Goal: Information Seeking & Learning: Compare options

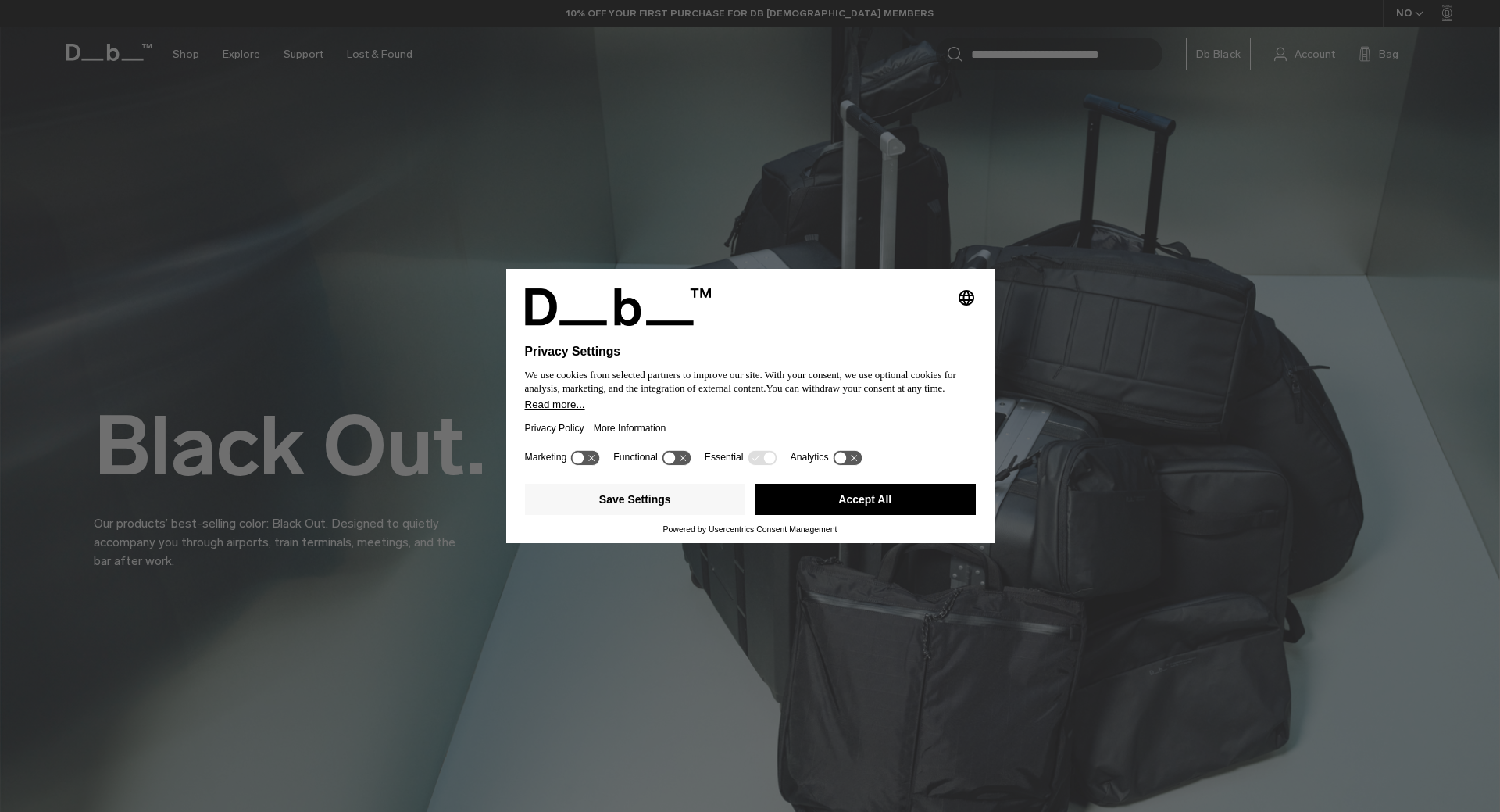
click at [832, 508] on button "Accept All" at bounding box center [865, 499] width 221 height 31
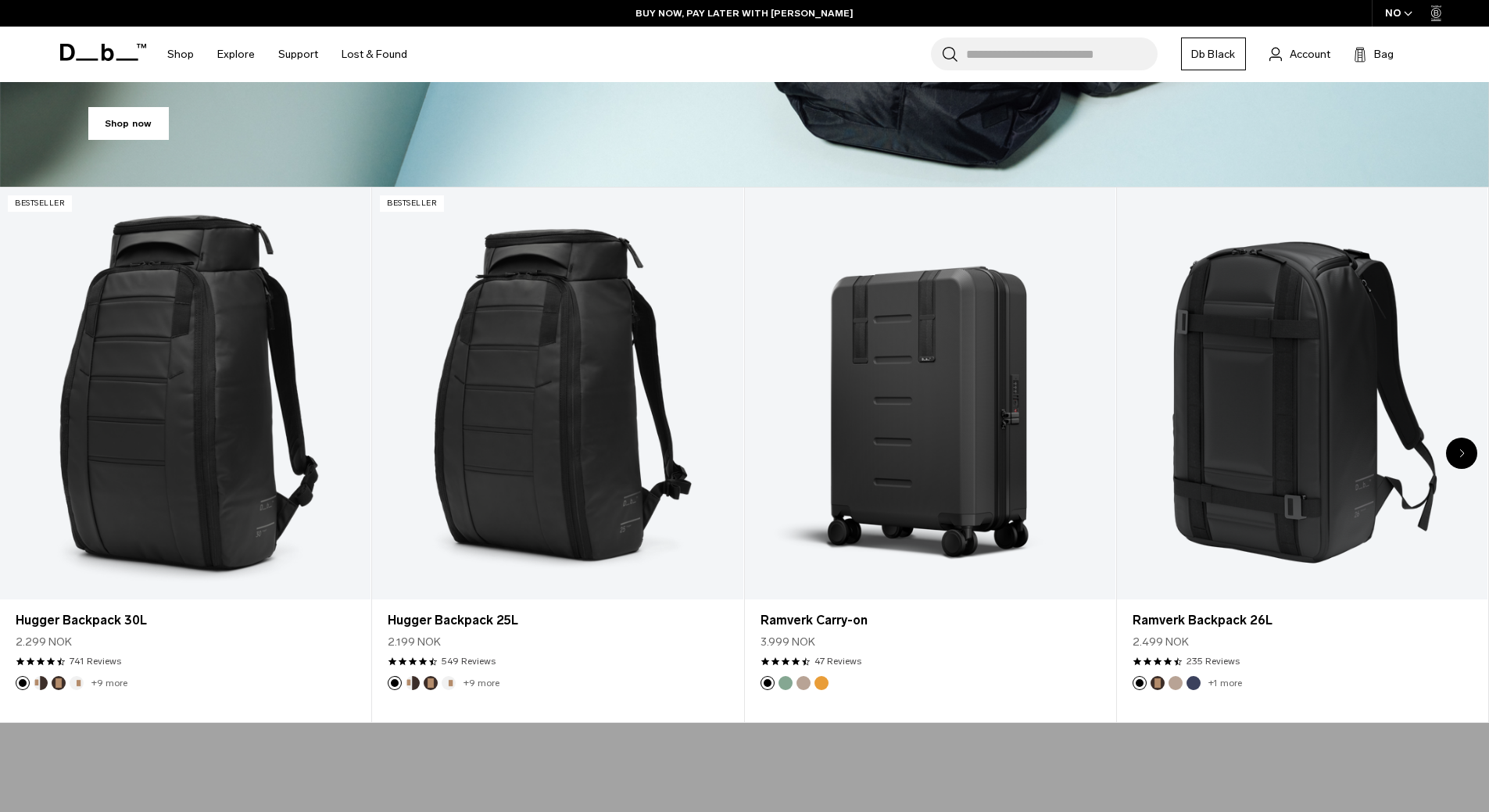
scroll to position [703, 0]
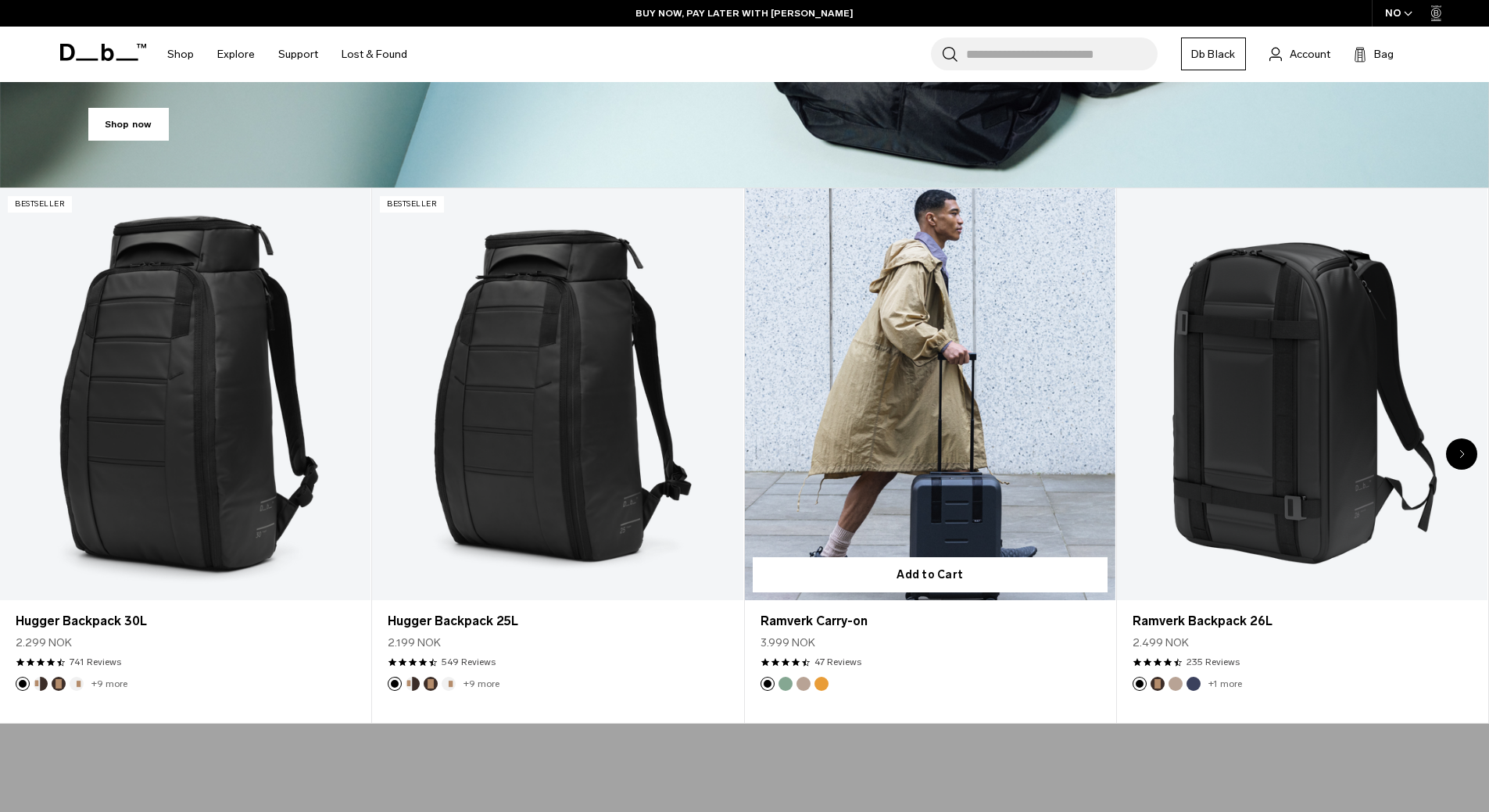
click at [956, 364] on link "Ramverk Carry-on" at bounding box center [930, 394] width 371 height 412
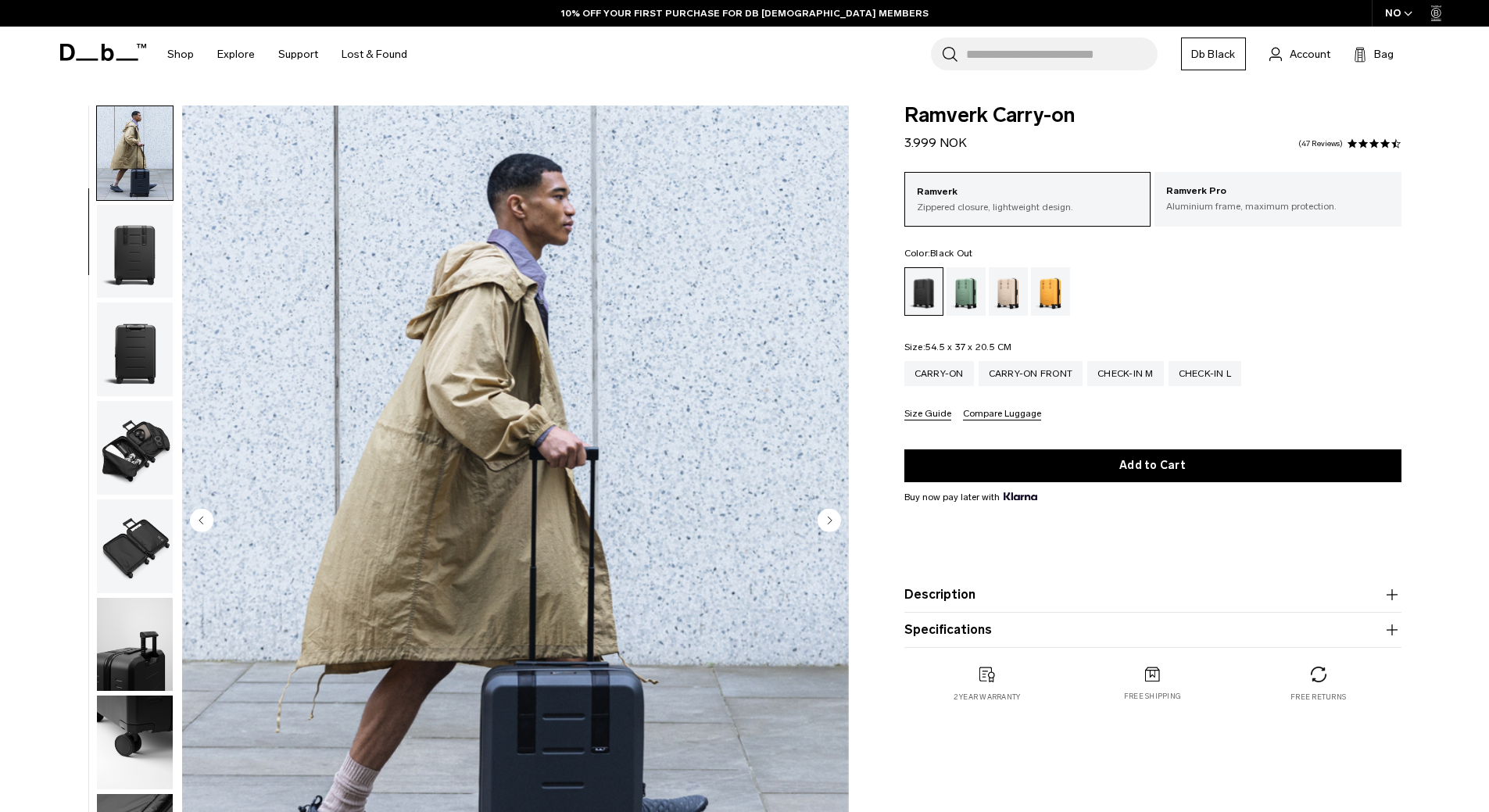
click at [161, 251] on img "button" at bounding box center [135, 251] width 75 height 93
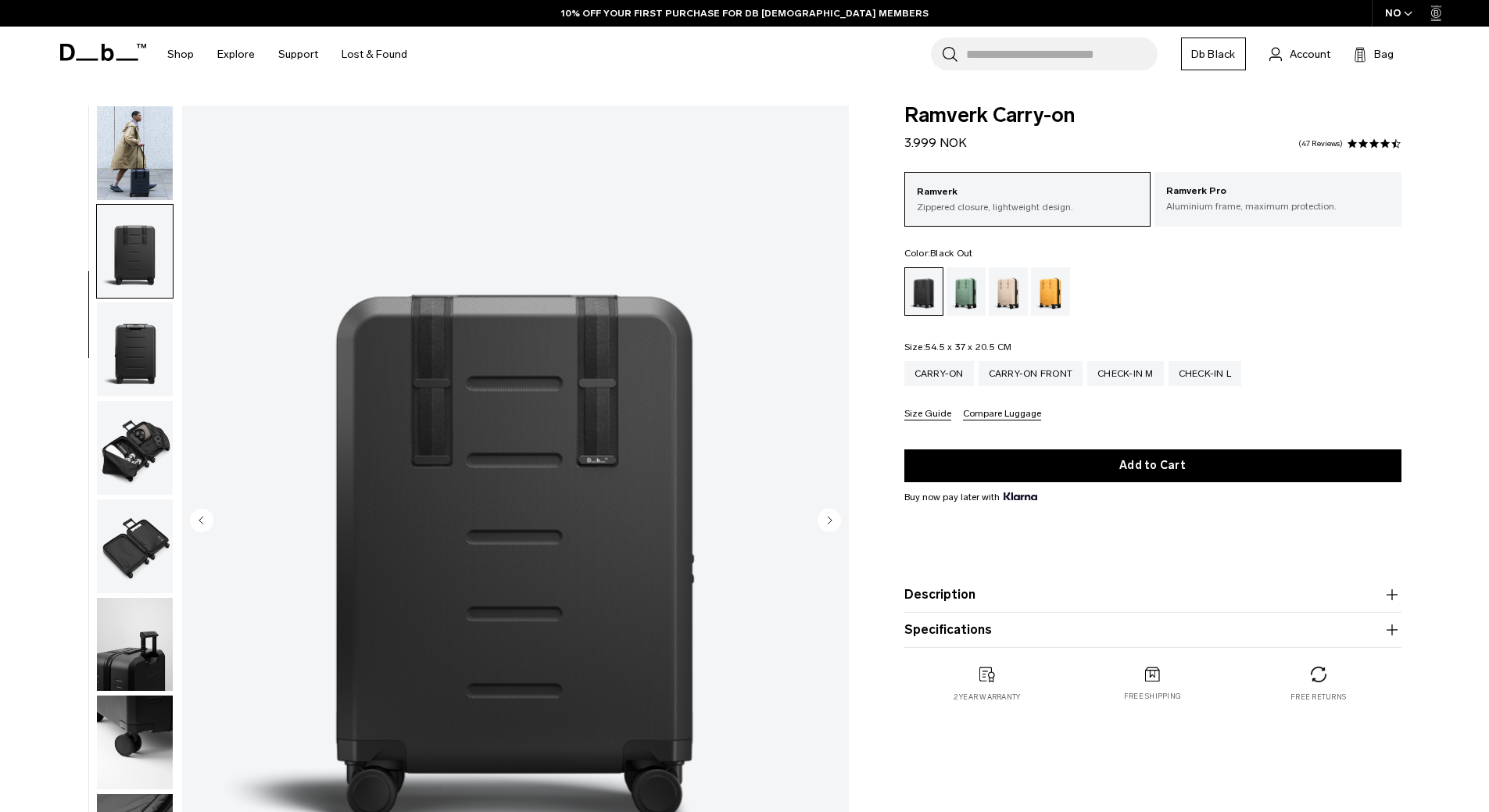
scroll to position [147, 0]
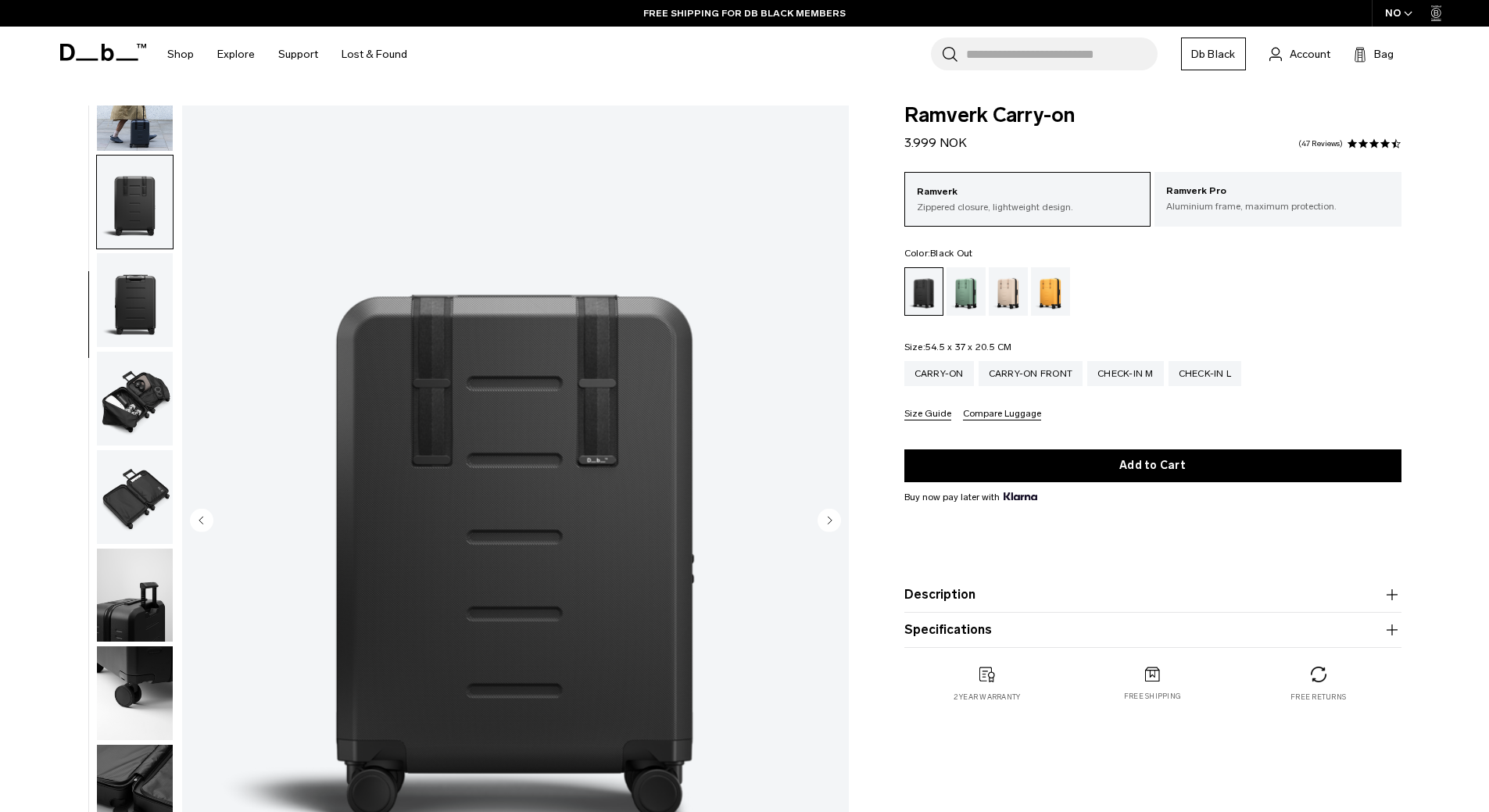
click at [139, 301] on img "button" at bounding box center [135, 299] width 75 height 93
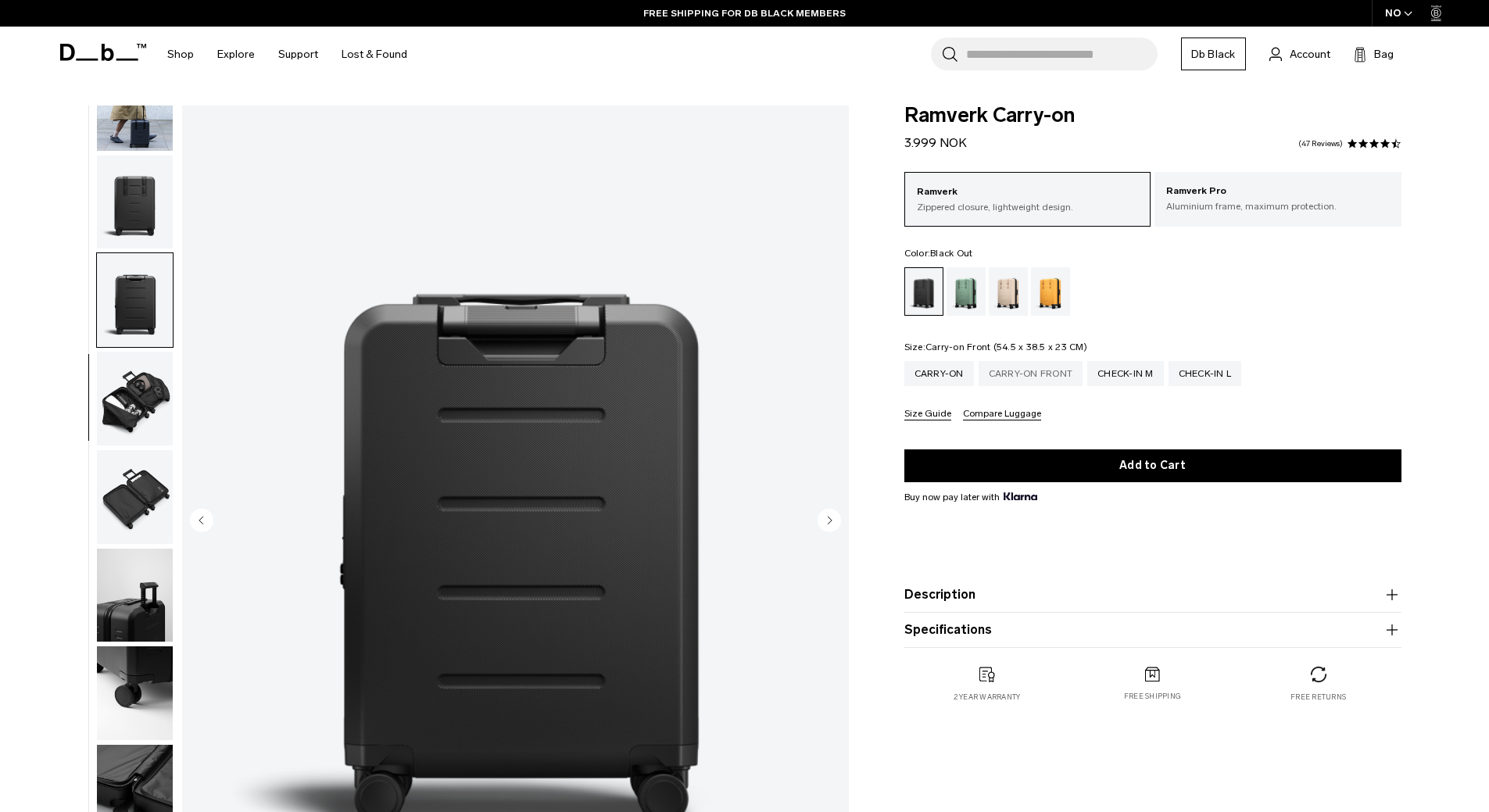
click at [1028, 370] on div "Carry-on Front" at bounding box center [1031, 373] width 105 height 25
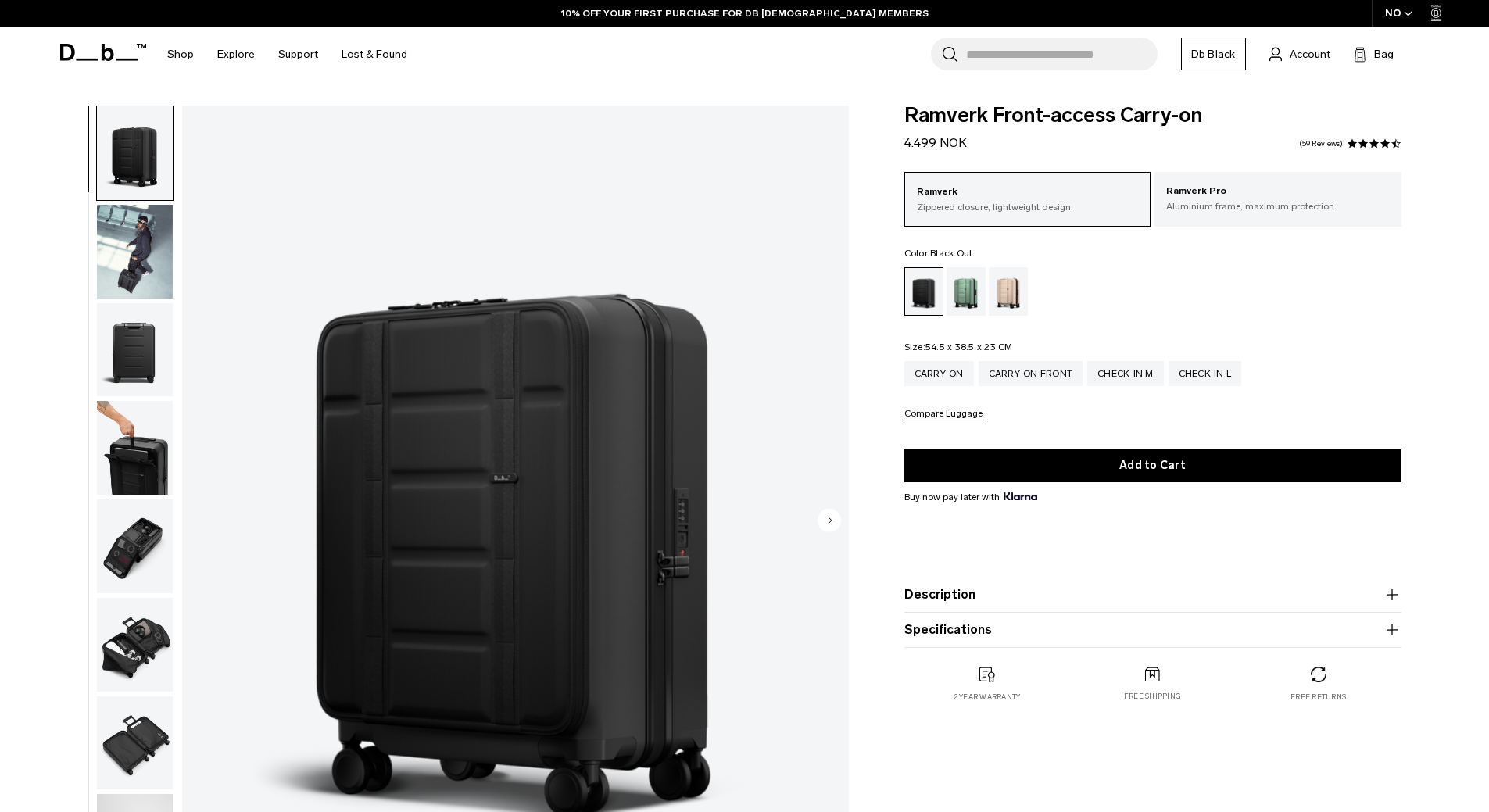
click at [1077, 642] on product-accordion "Specifications Volume 38 Litres Dimensions 54.5 x 38.5 x 23 CM (H x W x D) Weig…" at bounding box center [1152, 629] width 497 height 35
click at [928, 633] on button "Specifications" at bounding box center [1152, 629] width 497 height 19
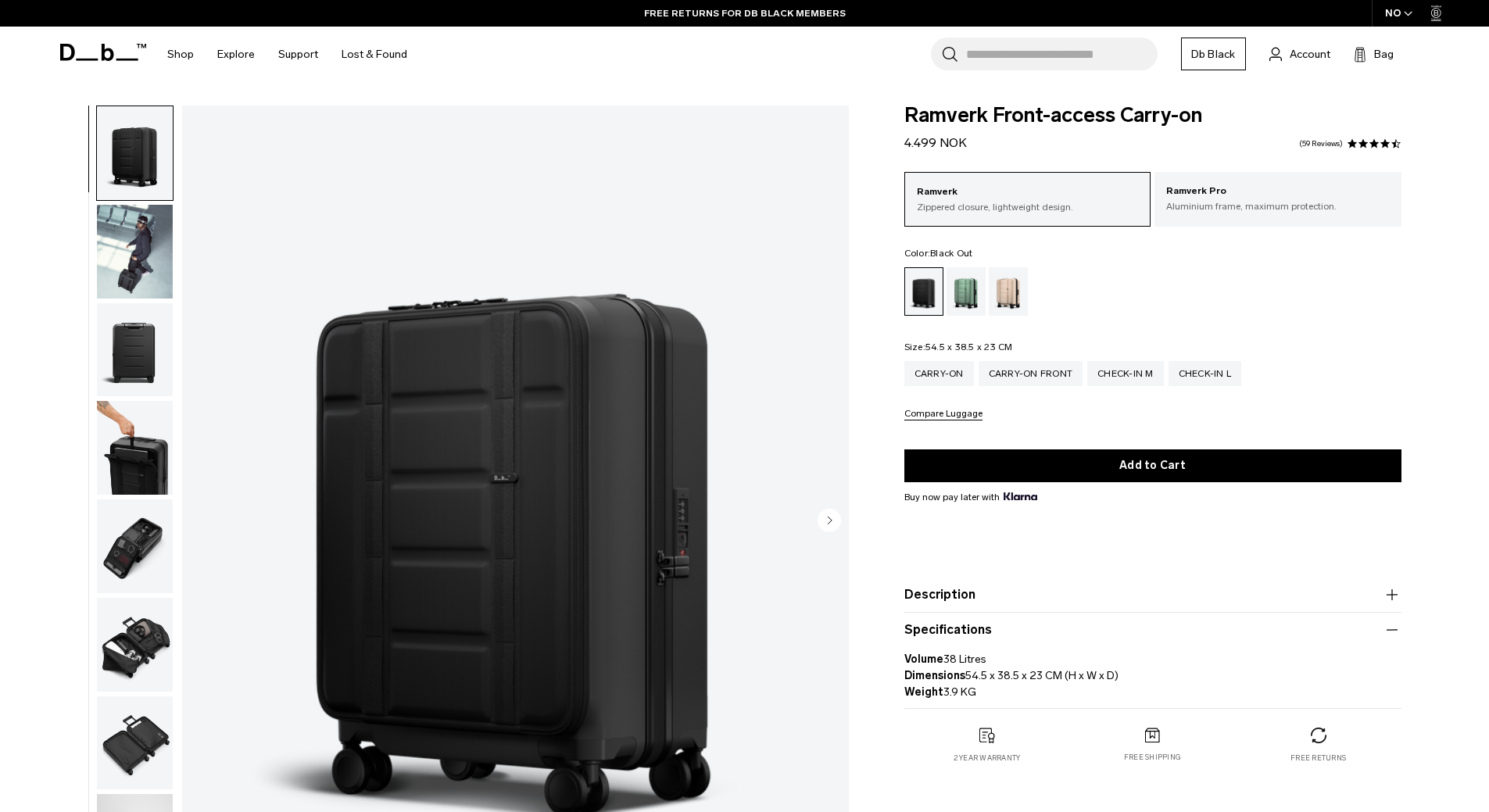
click at [944, 592] on button "Description" at bounding box center [1152, 594] width 497 height 19
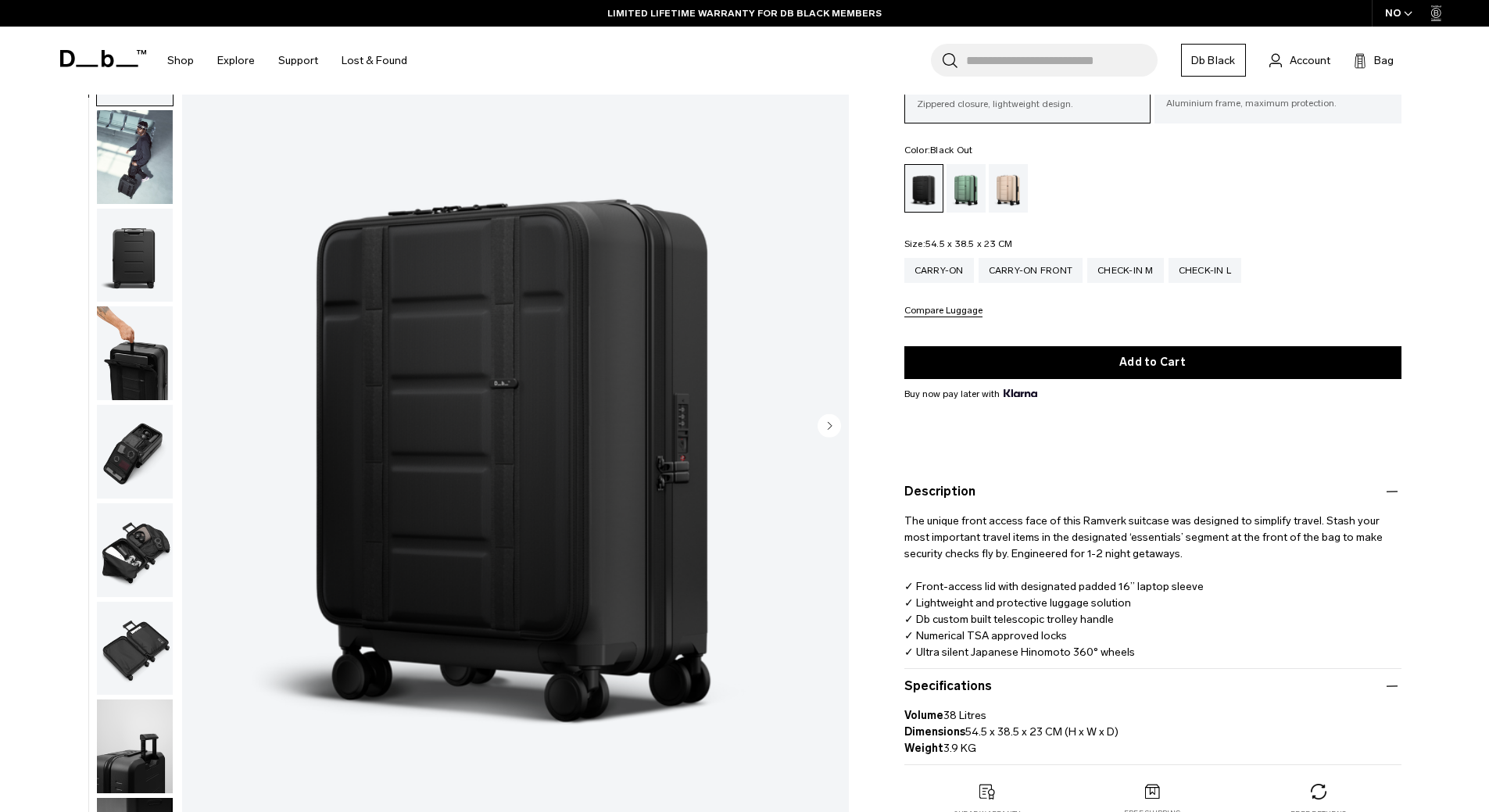
scroll to position [78, 0]
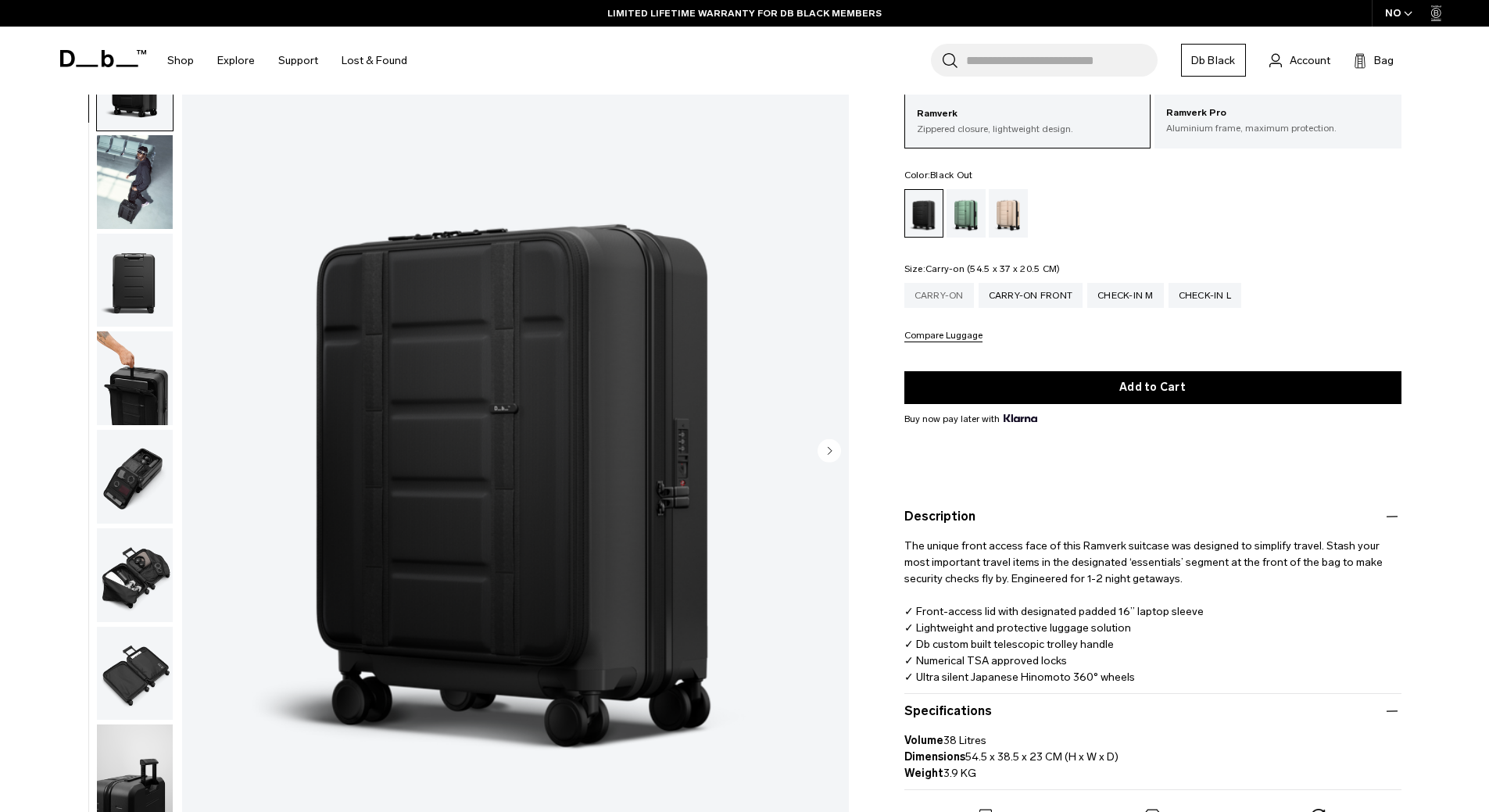
click at [933, 298] on div "Carry-on" at bounding box center [938, 295] width 69 height 25
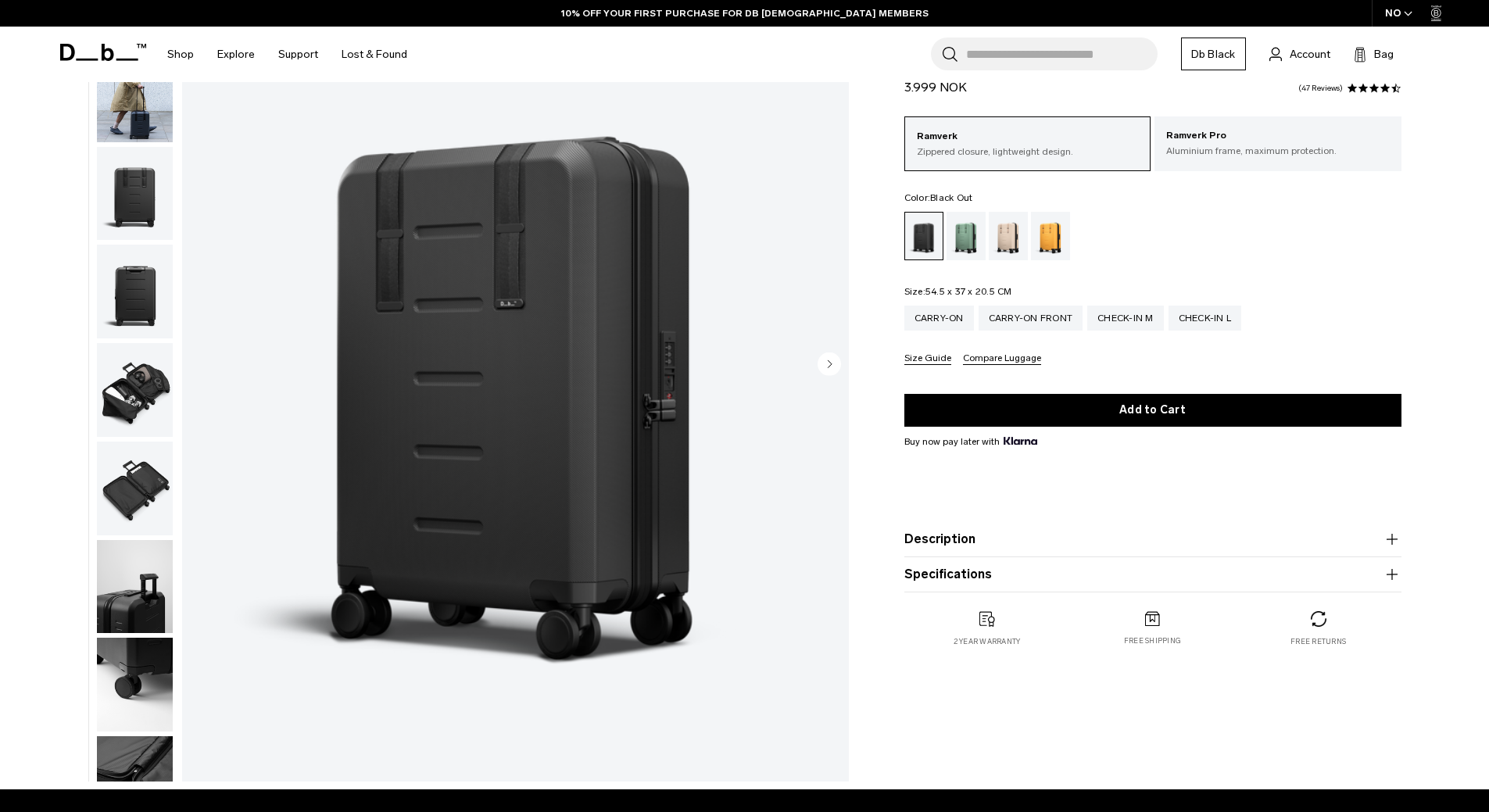
click at [958, 573] on button "Specifications" at bounding box center [1152, 574] width 497 height 19
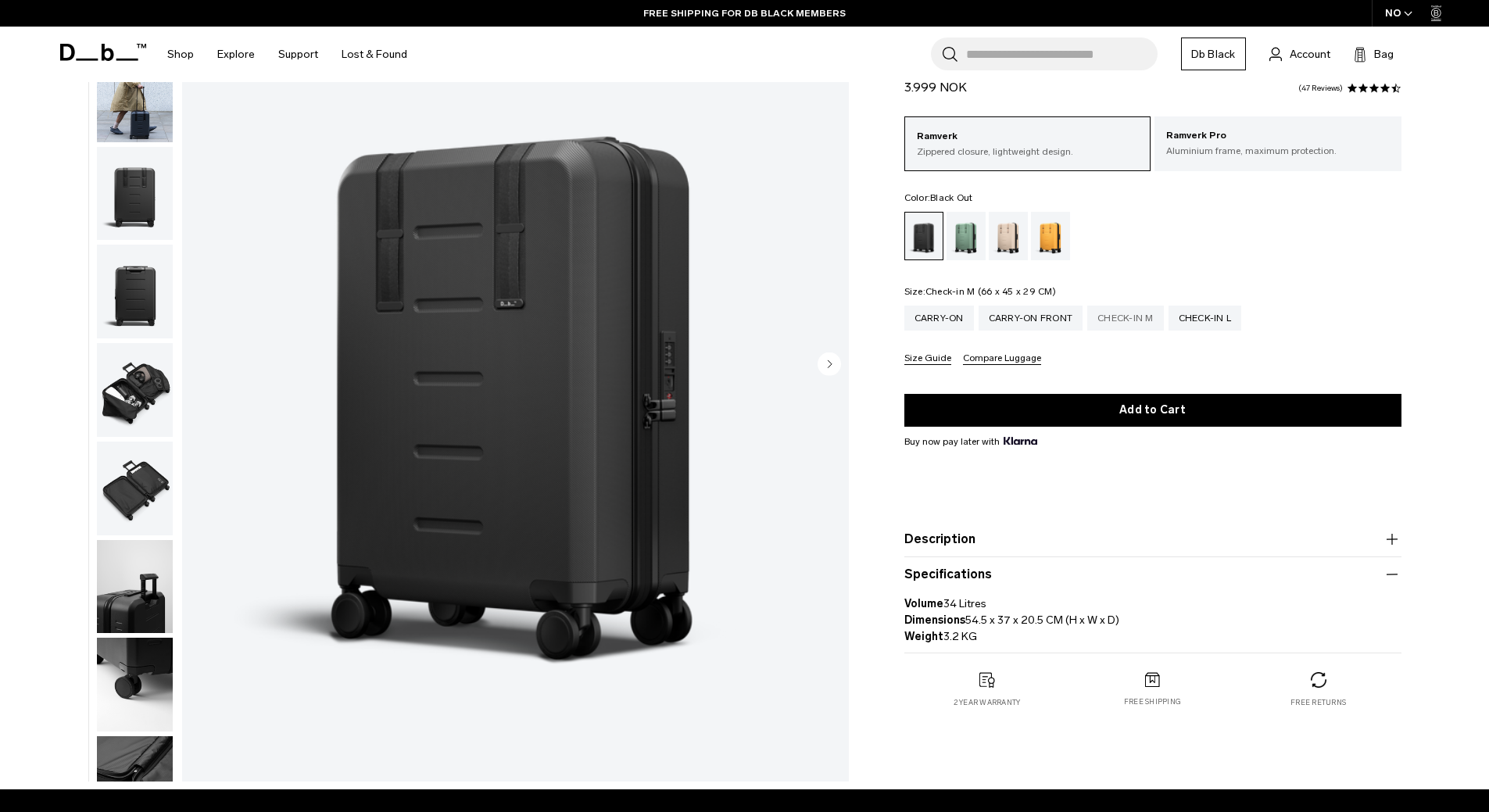
click at [1128, 317] on div "Check-in M" at bounding box center [1124, 317] width 76 height 25
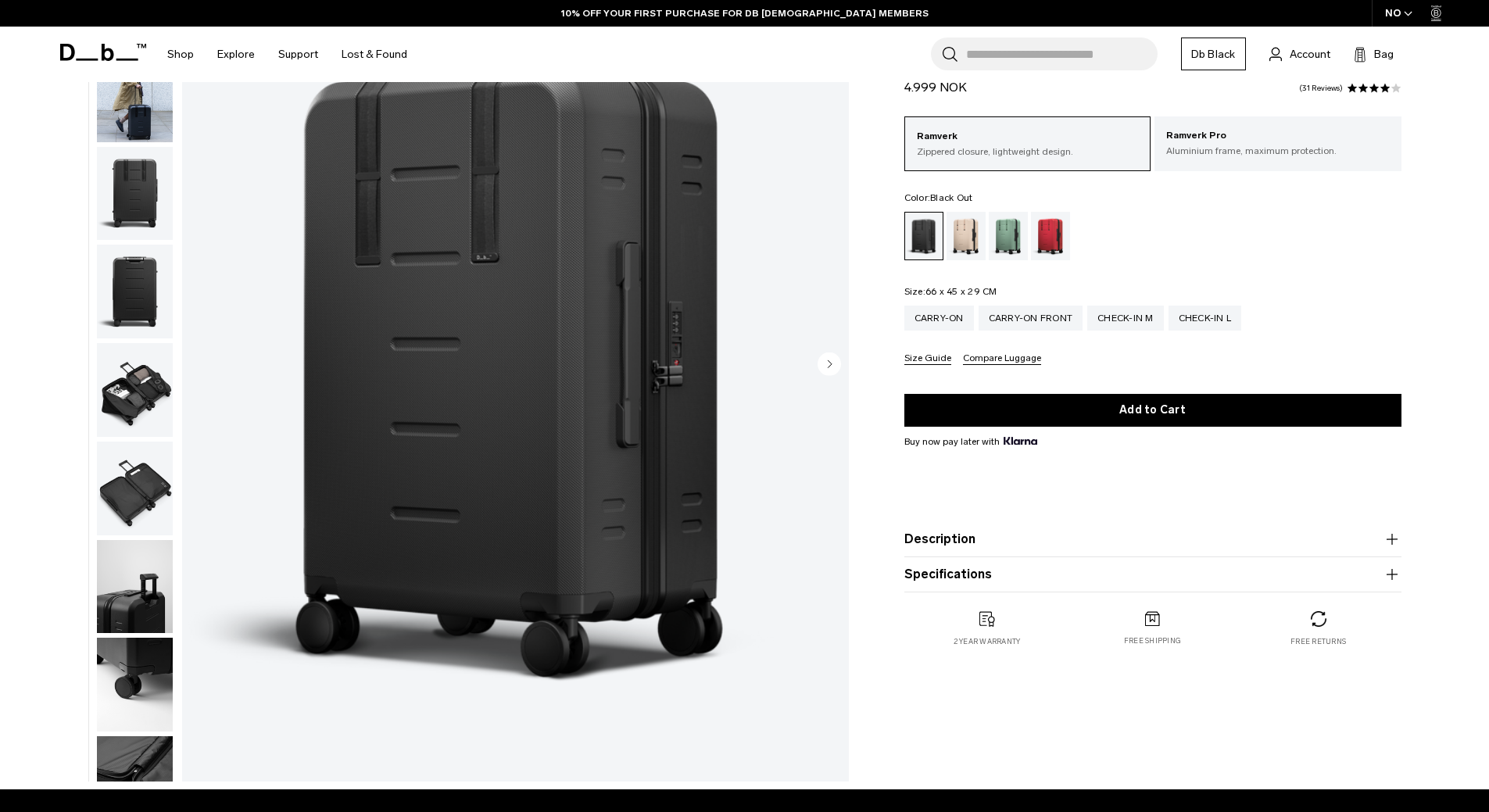
click at [937, 575] on button "Specifications" at bounding box center [1152, 574] width 497 height 19
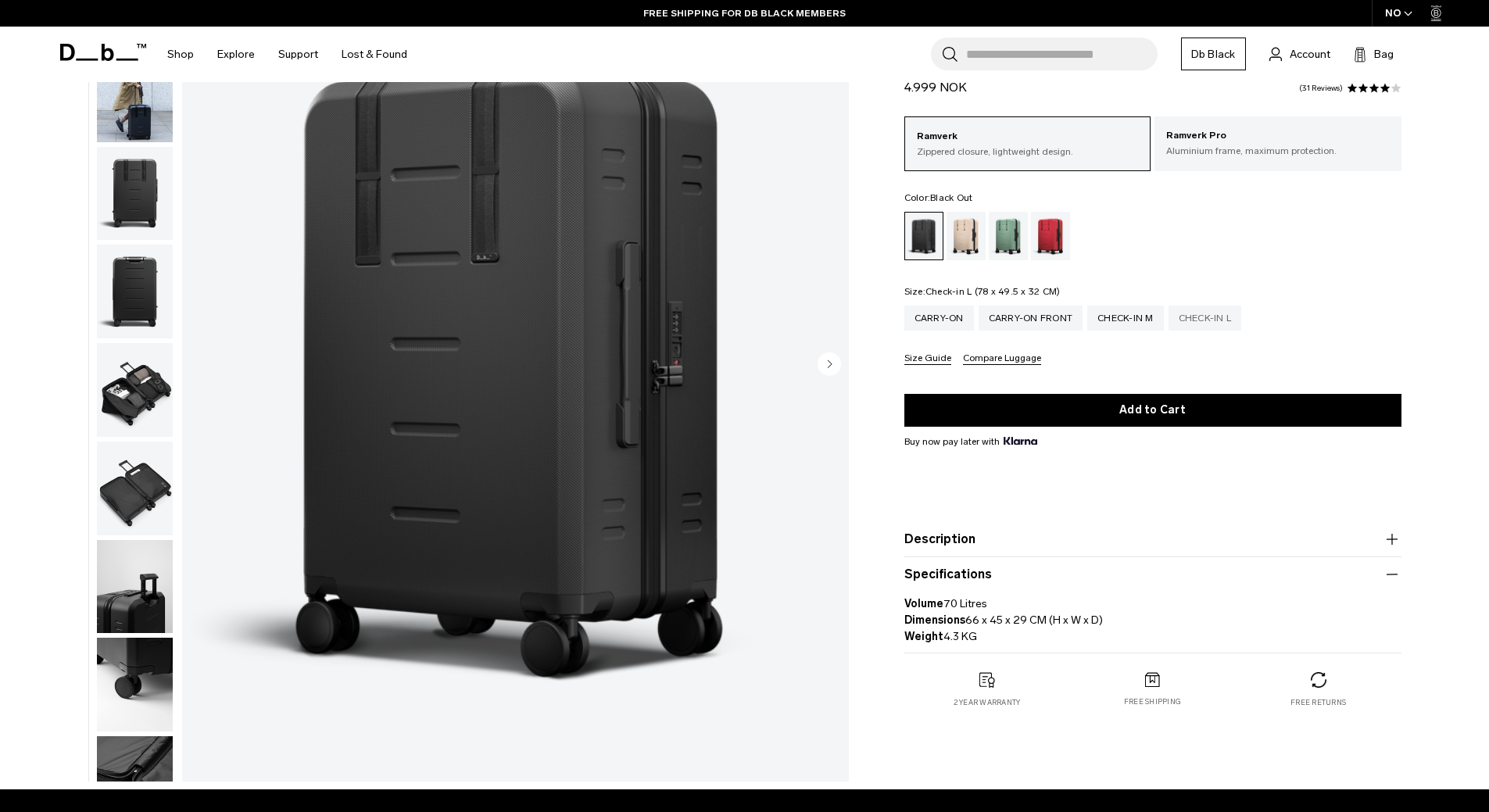
click at [1203, 318] on div "Check-in L" at bounding box center [1205, 317] width 74 height 25
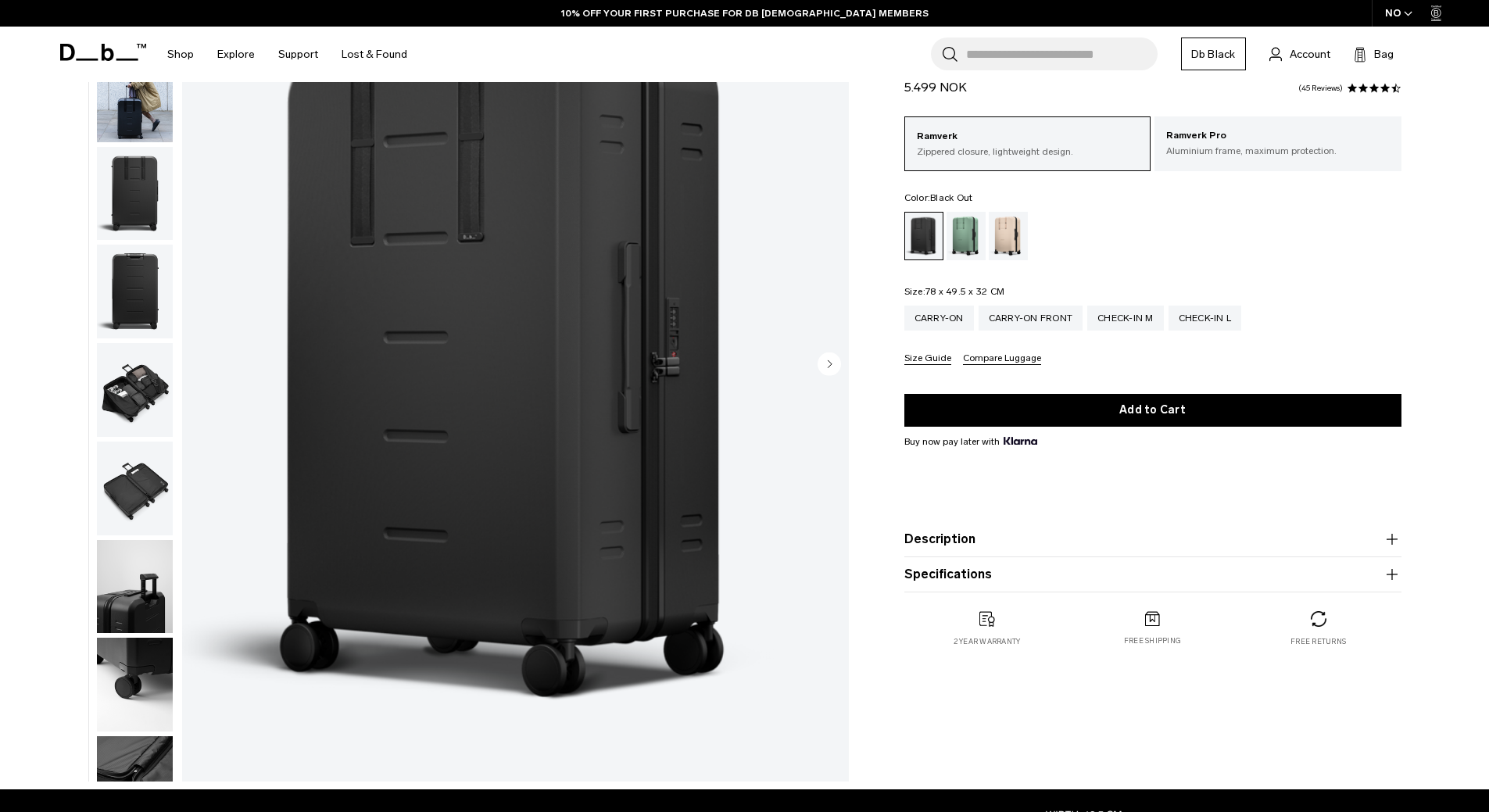
click at [941, 576] on button "Specifications" at bounding box center [1152, 574] width 497 height 19
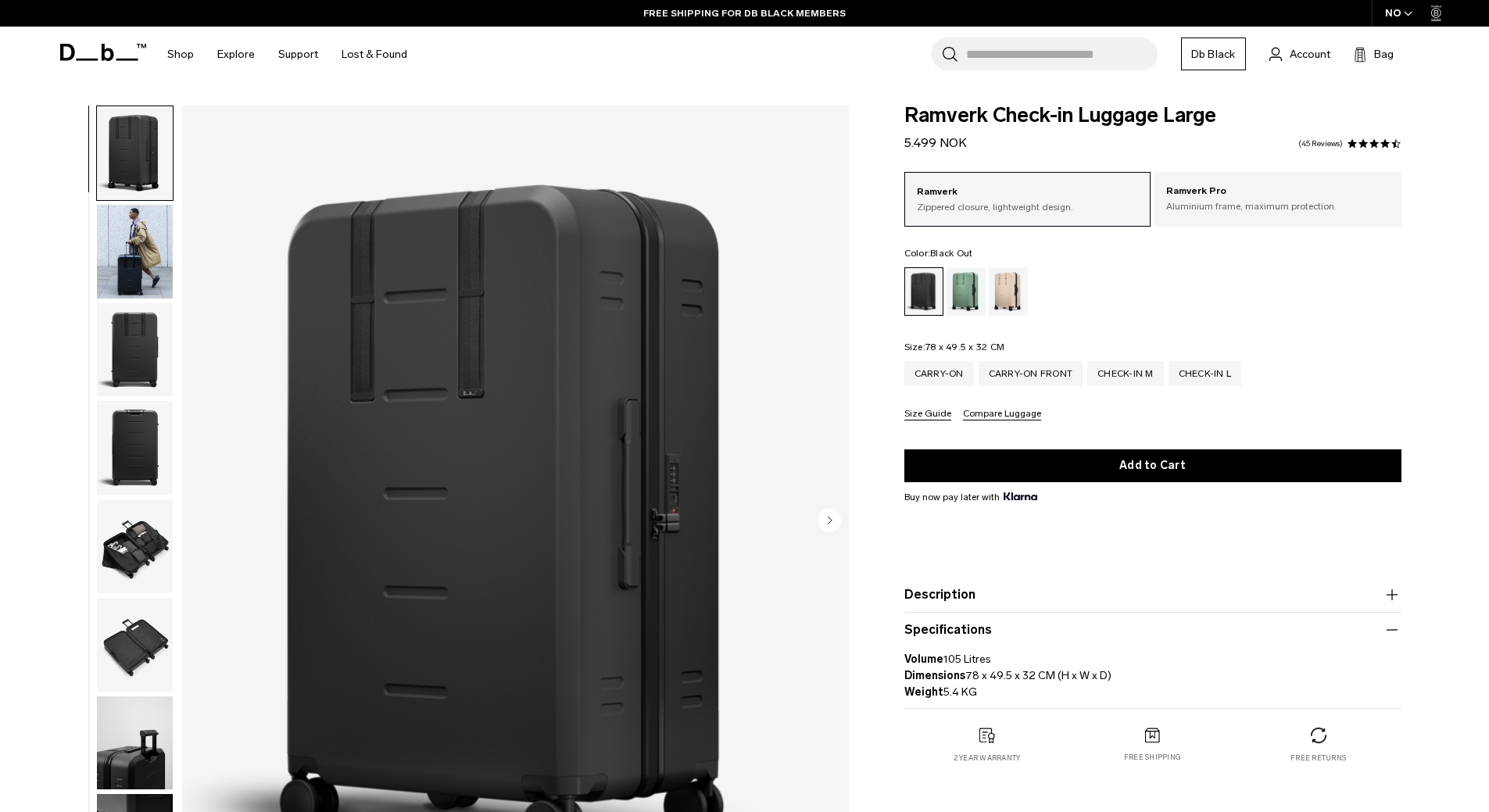
click at [117, 264] on img "button" at bounding box center [135, 251] width 75 height 93
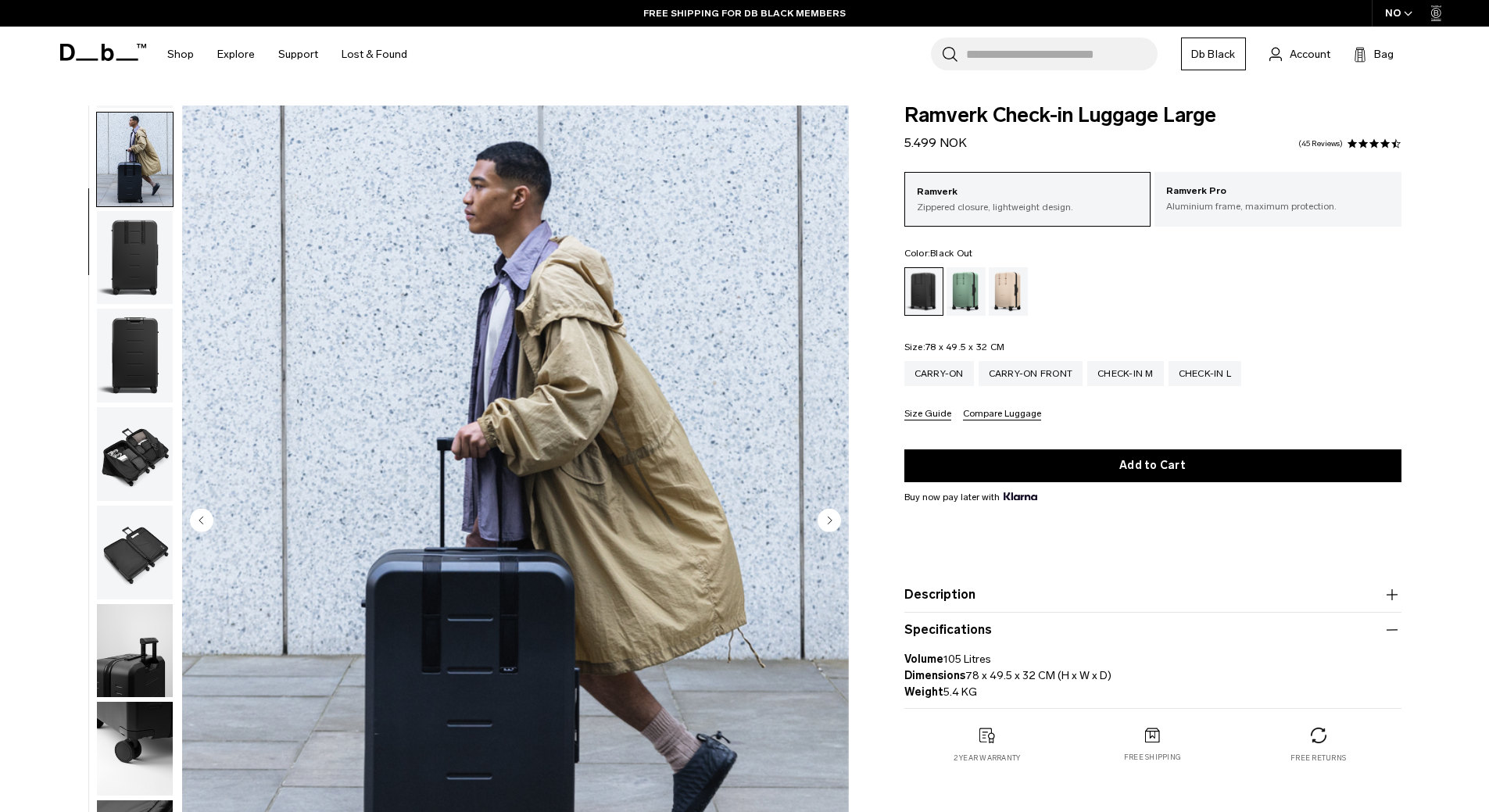
scroll to position [99, 0]
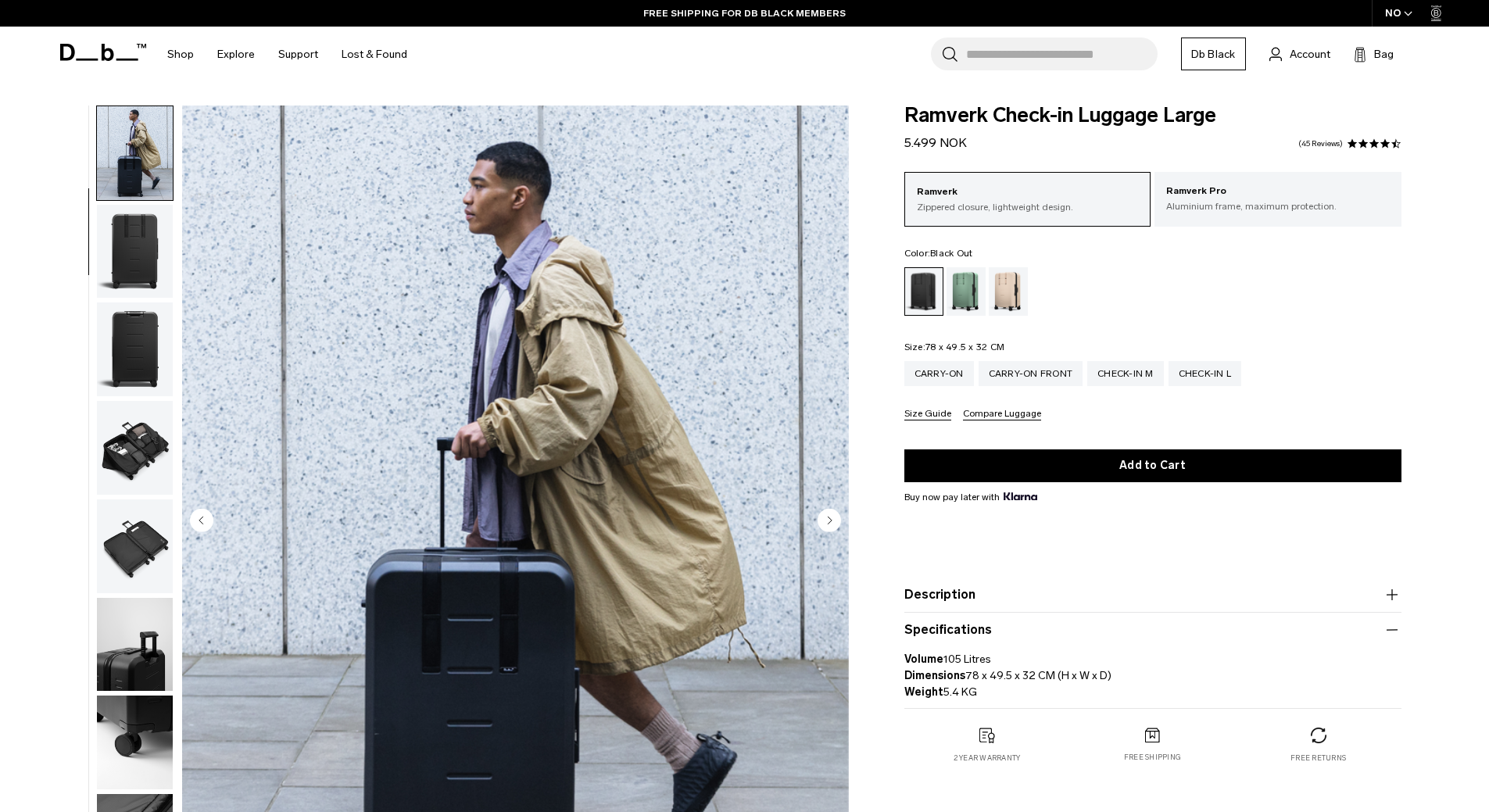
click at [141, 248] on img "button" at bounding box center [135, 251] width 75 height 93
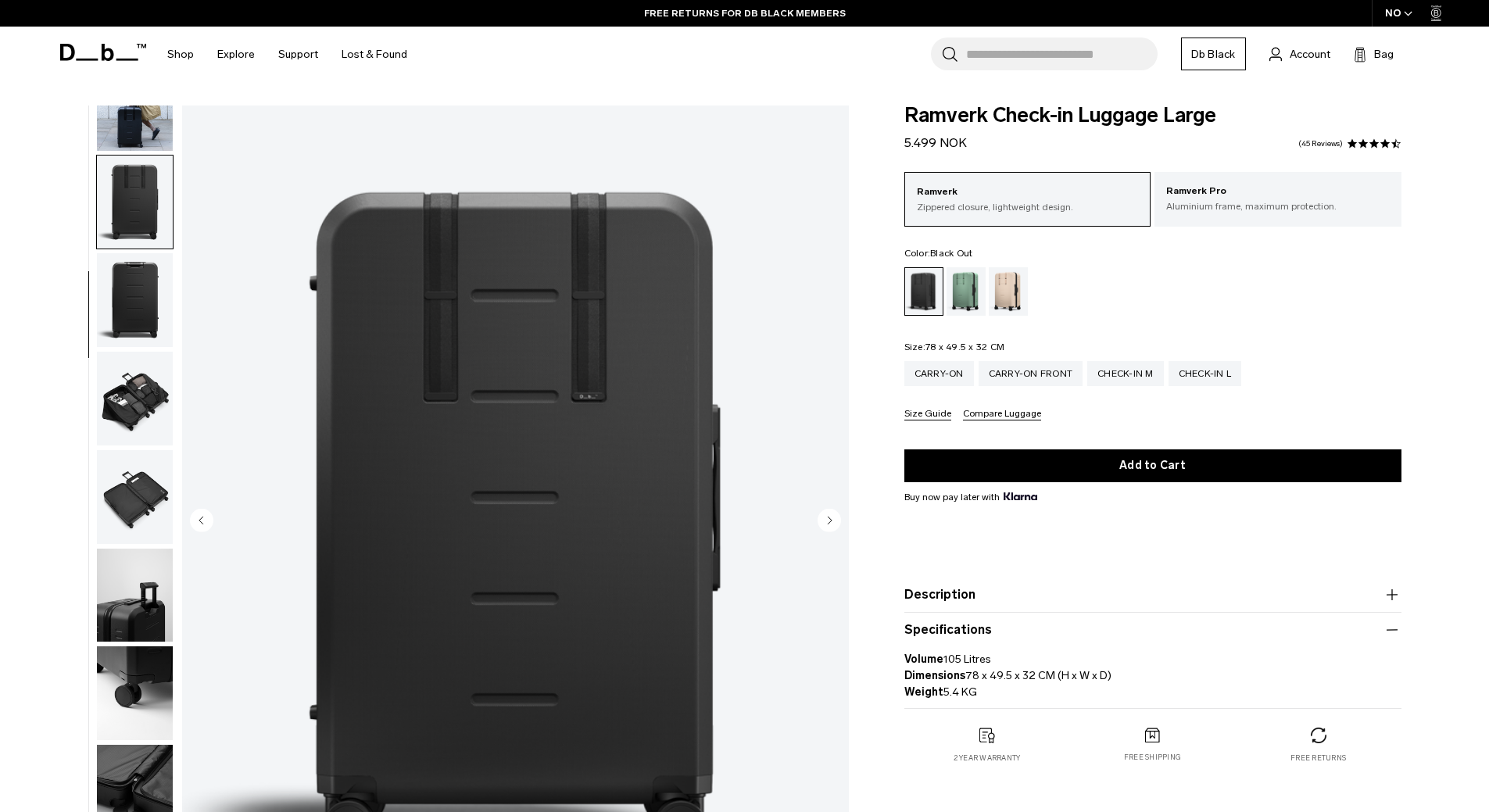
click at [130, 320] on img "button" at bounding box center [135, 299] width 75 height 93
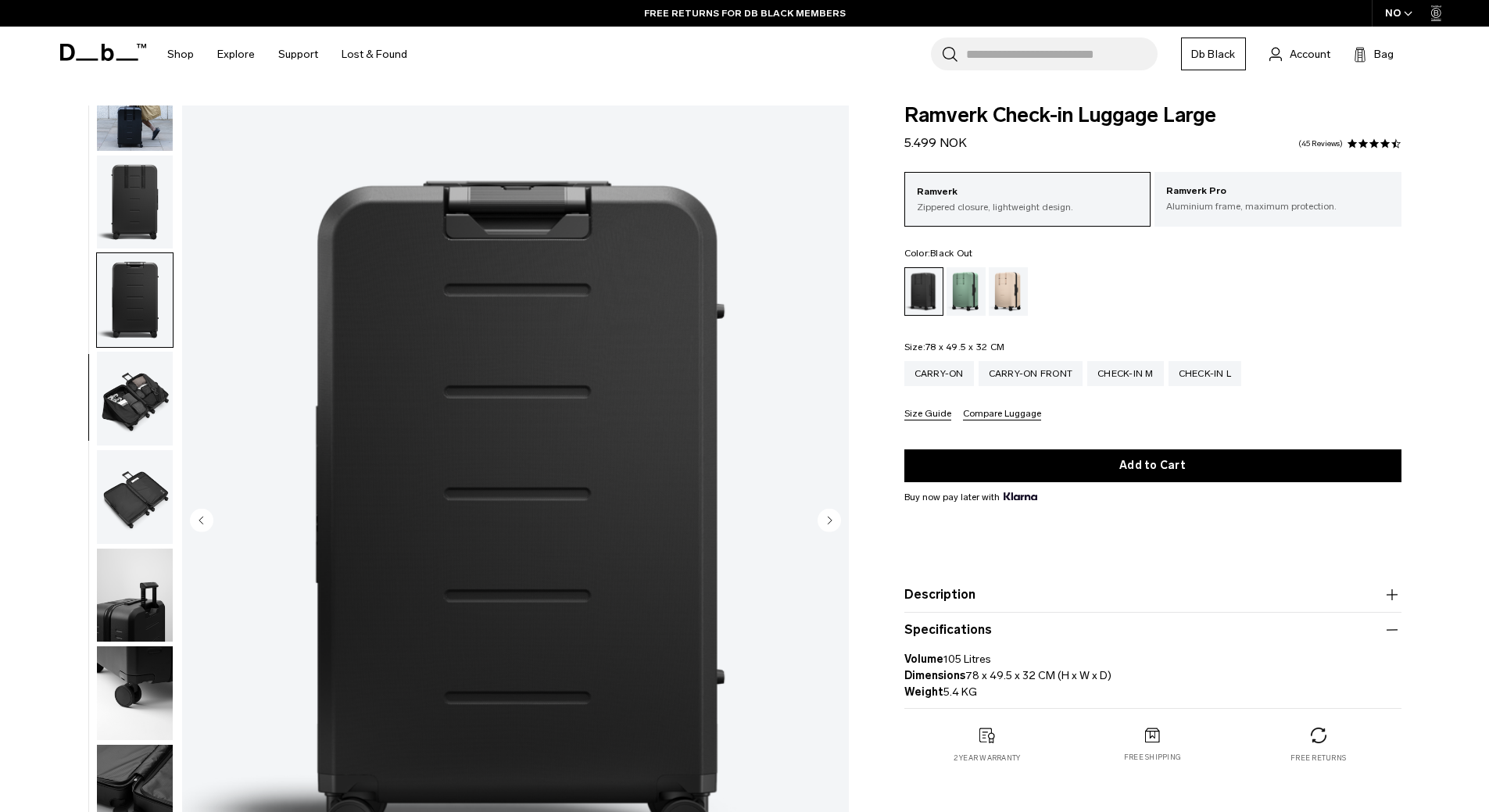
click at [149, 424] on img "button" at bounding box center [135, 398] width 75 height 93
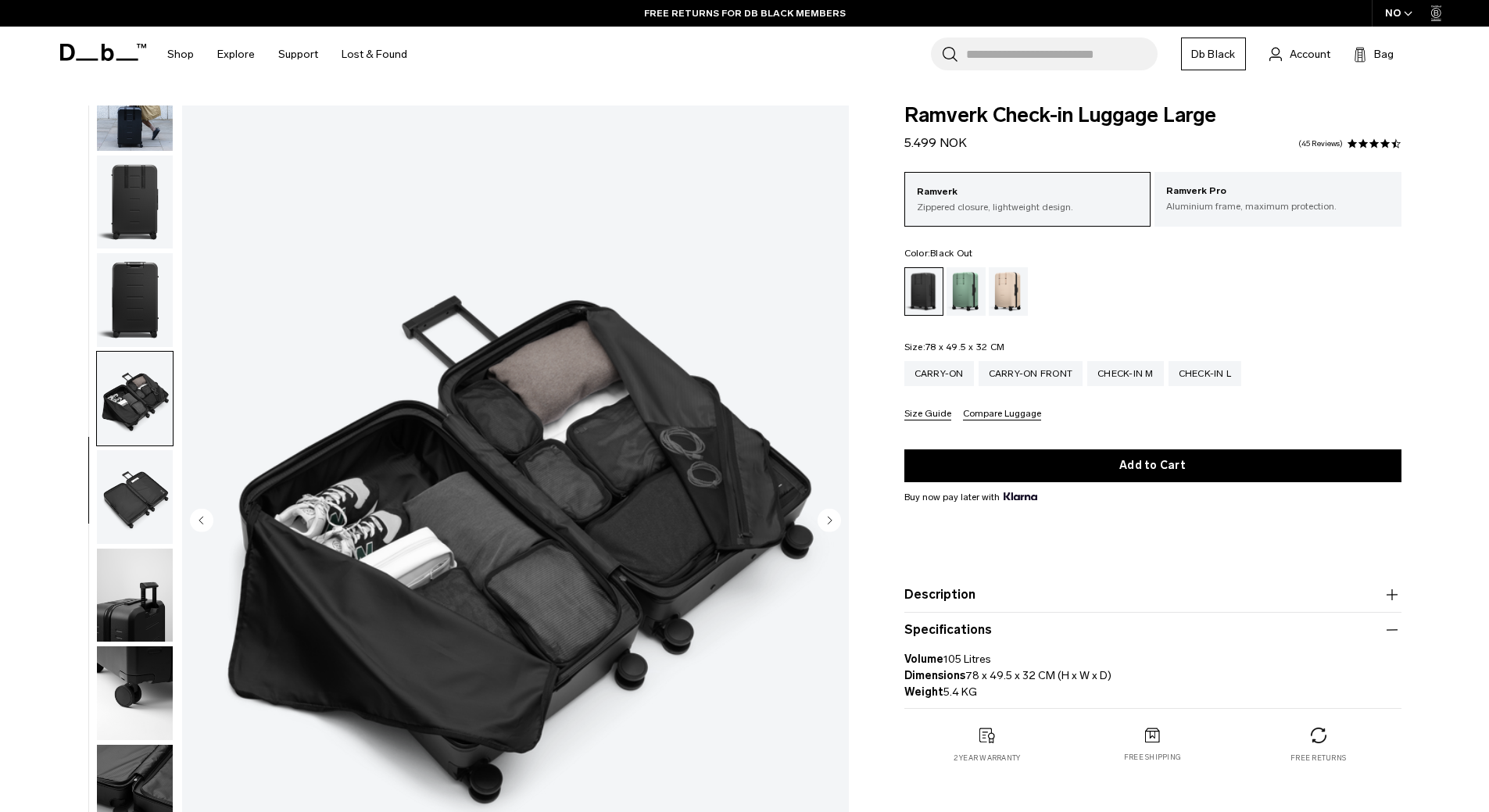
click at [151, 489] on img "button" at bounding box center [135, 496] width 75 height 93
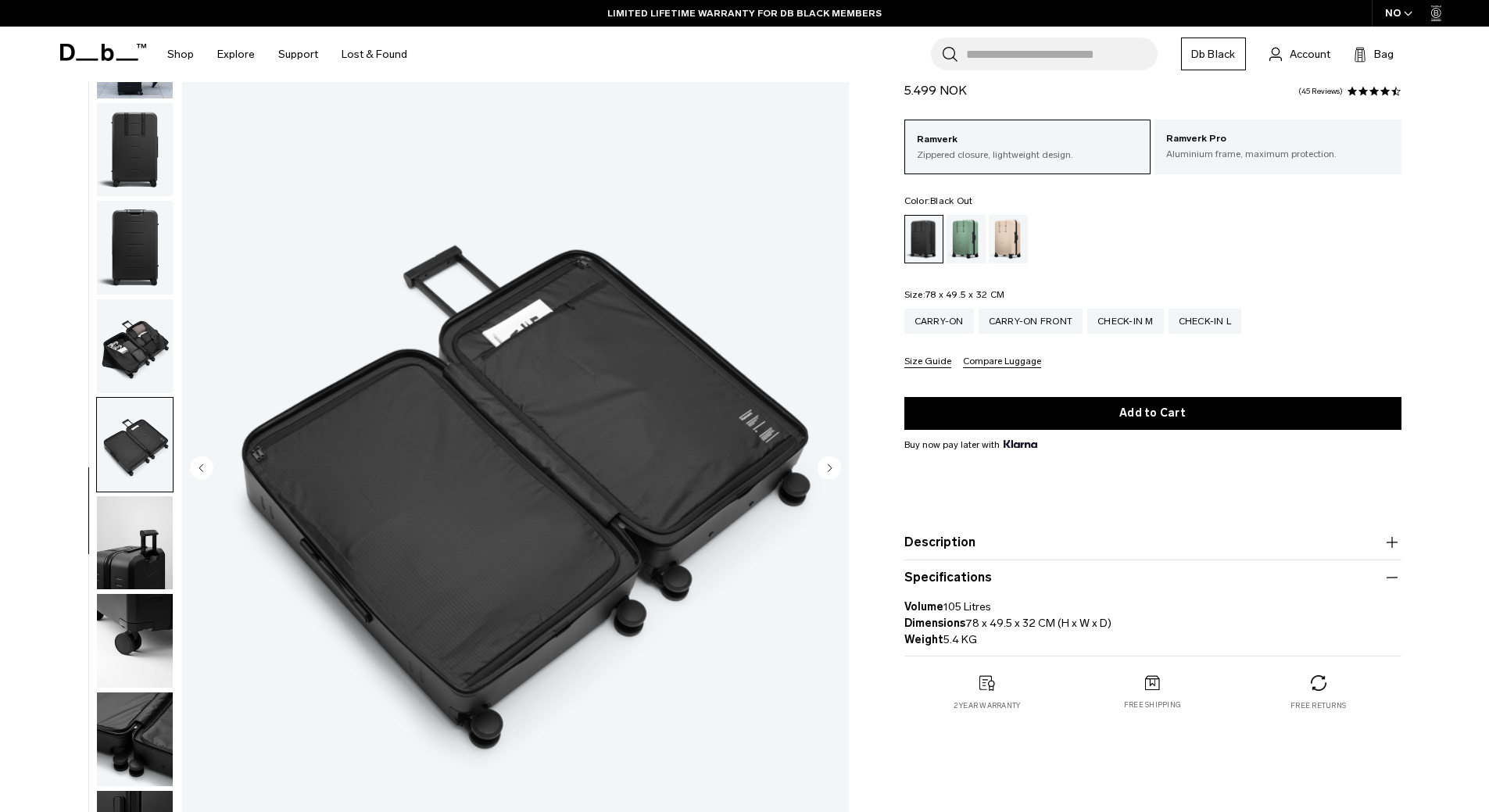
scroll to position [78, 0]
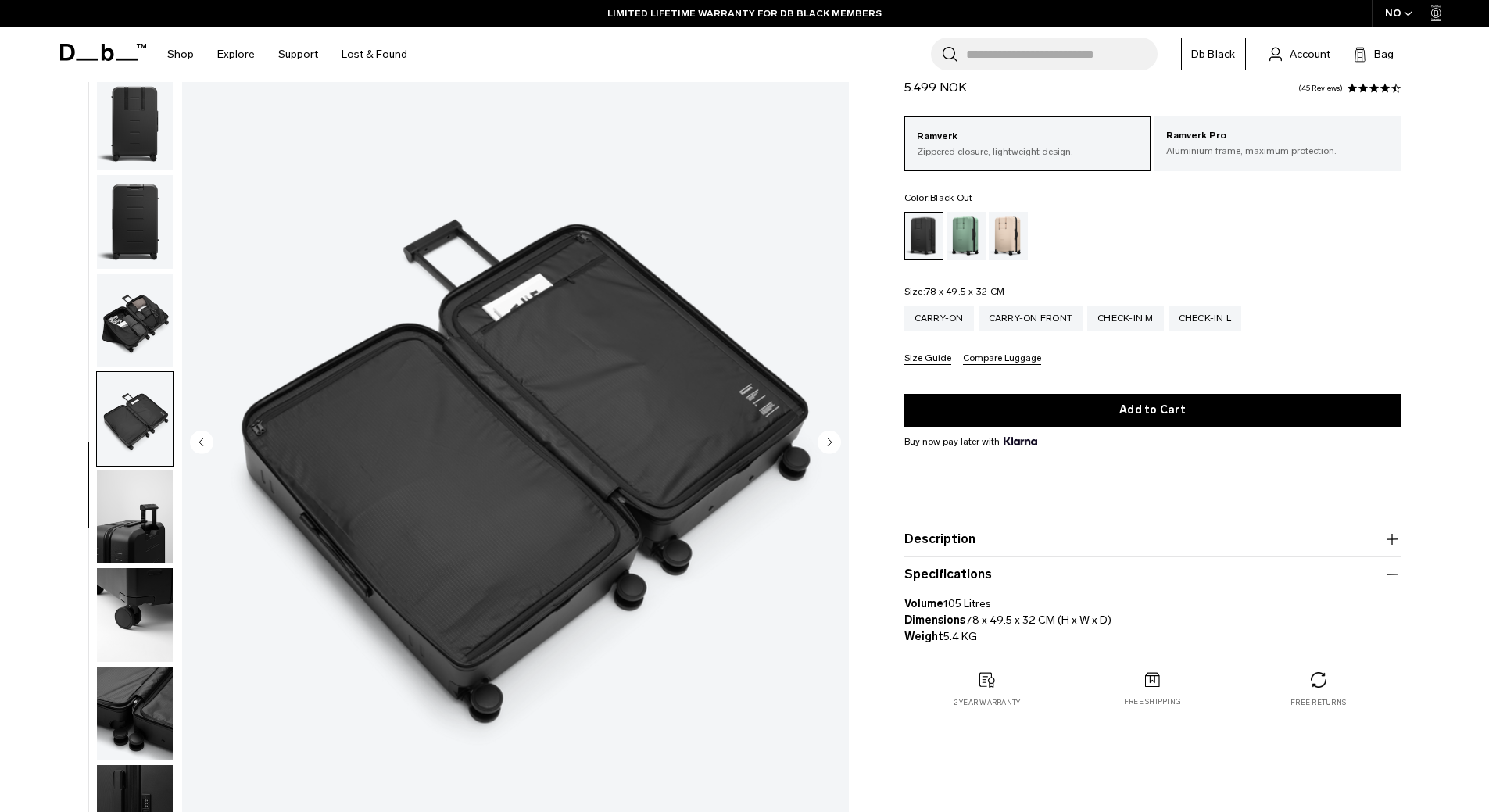
click at [137, 520] on img "button" at bounding box center [135, 516] width 75 height 93
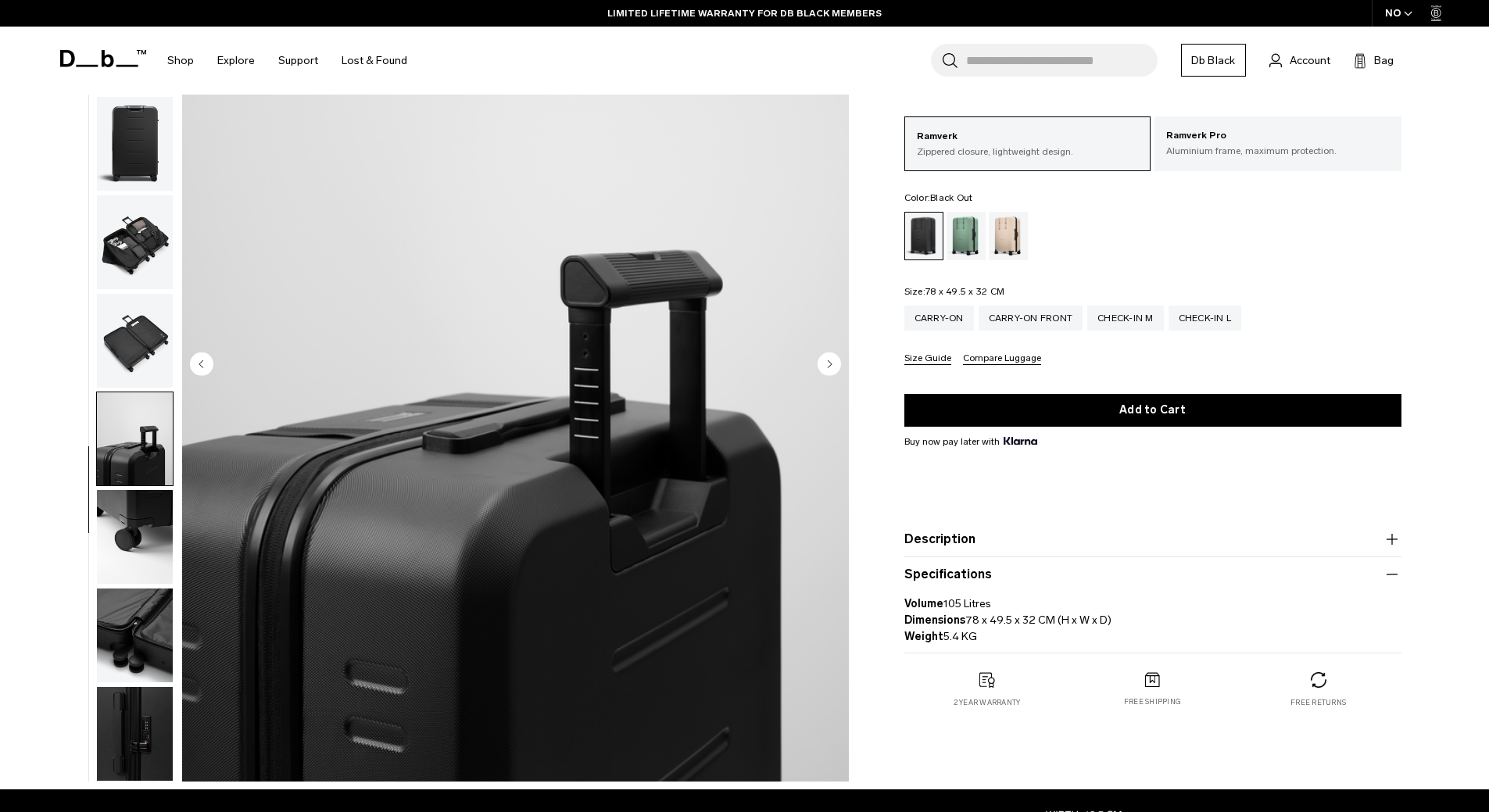
click at [137, 517] on img "button" at bounding box center [135, 536] width 75 height 93
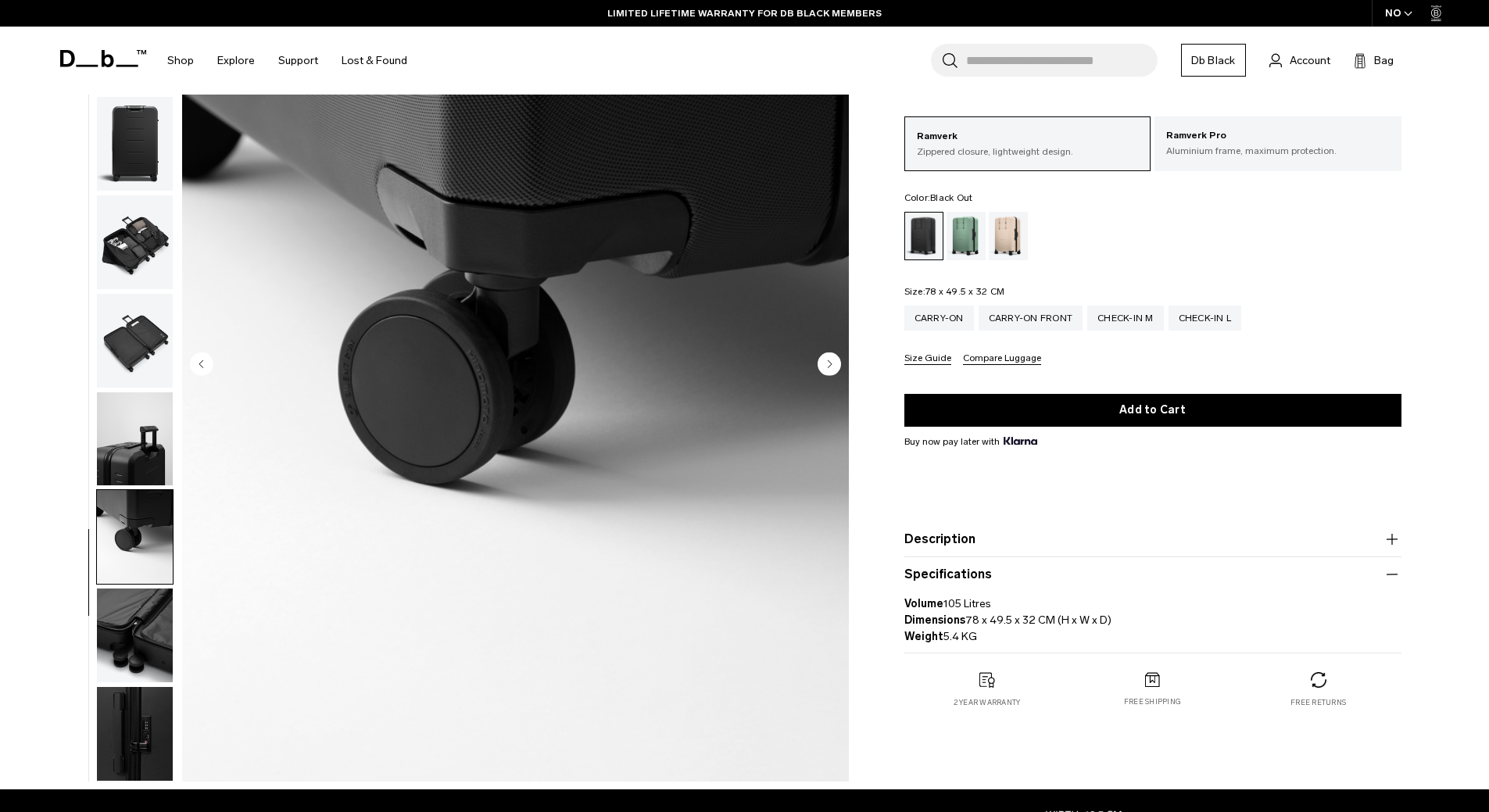
scroll to position [234, 0]
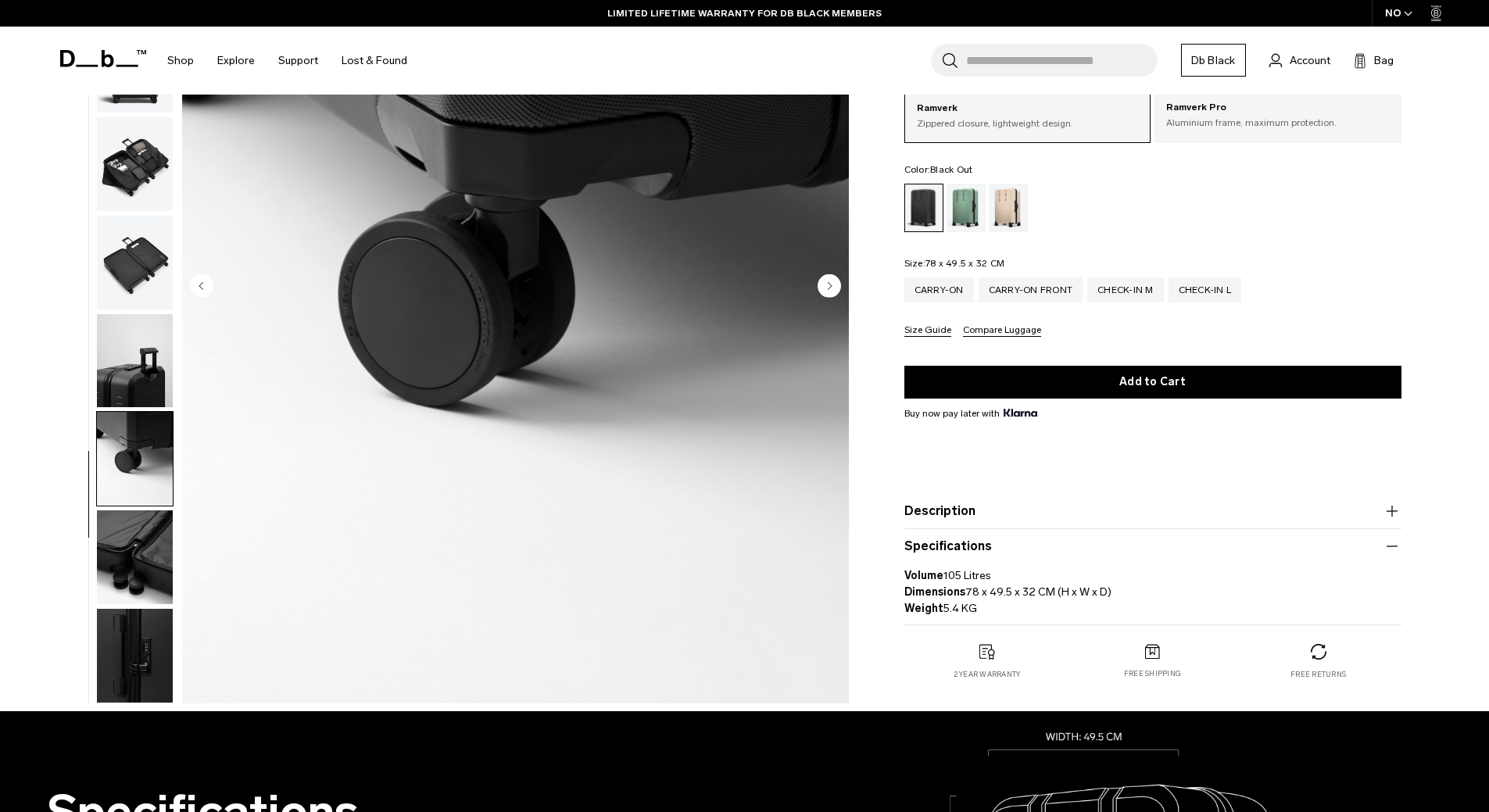
click at [137, 517] on img "button" at bounding box center [135, 556] width 75 height 93
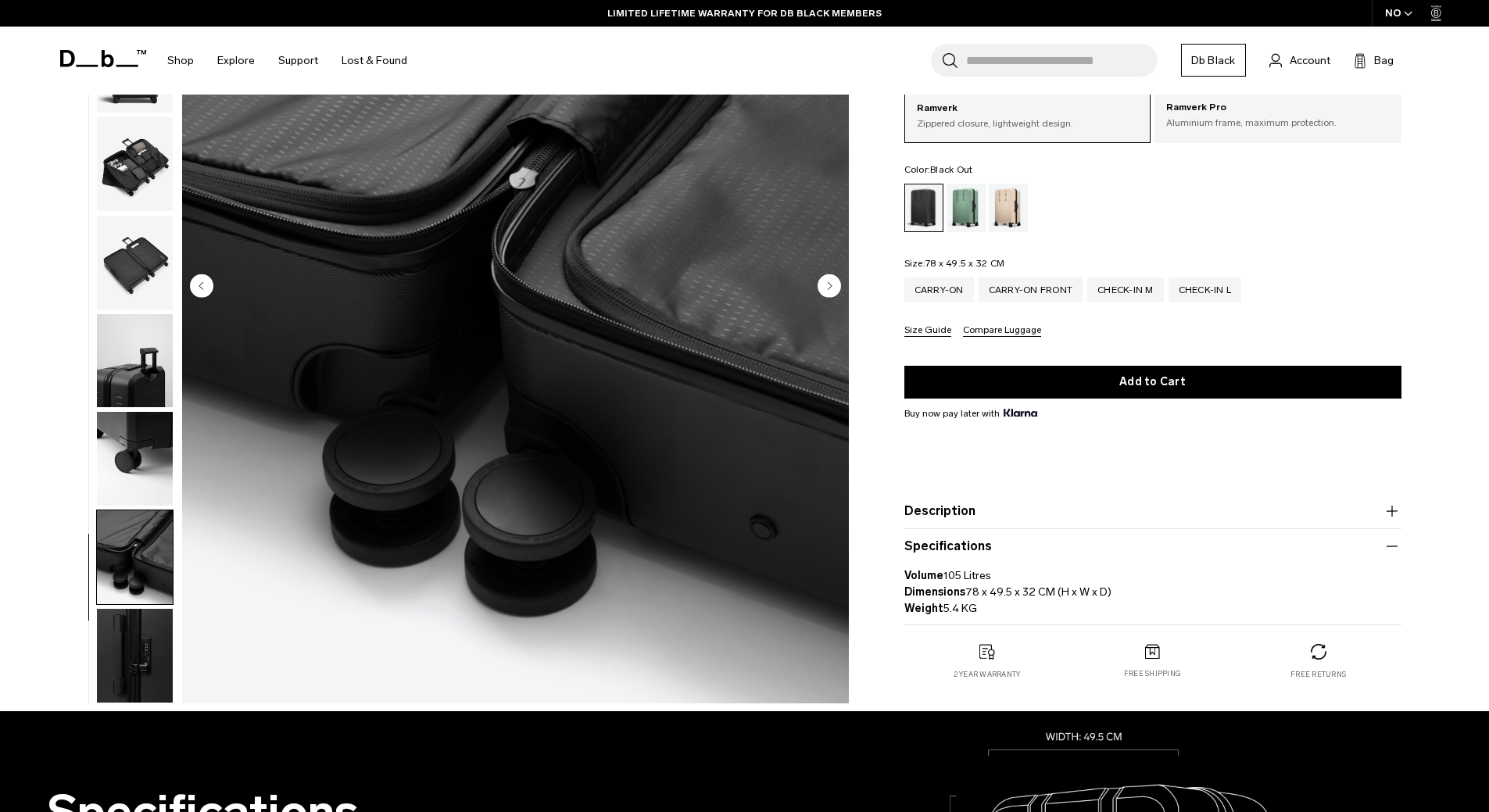
click at [130, 634] on img "button" at bounding box center [135, 655] width 75 height 93
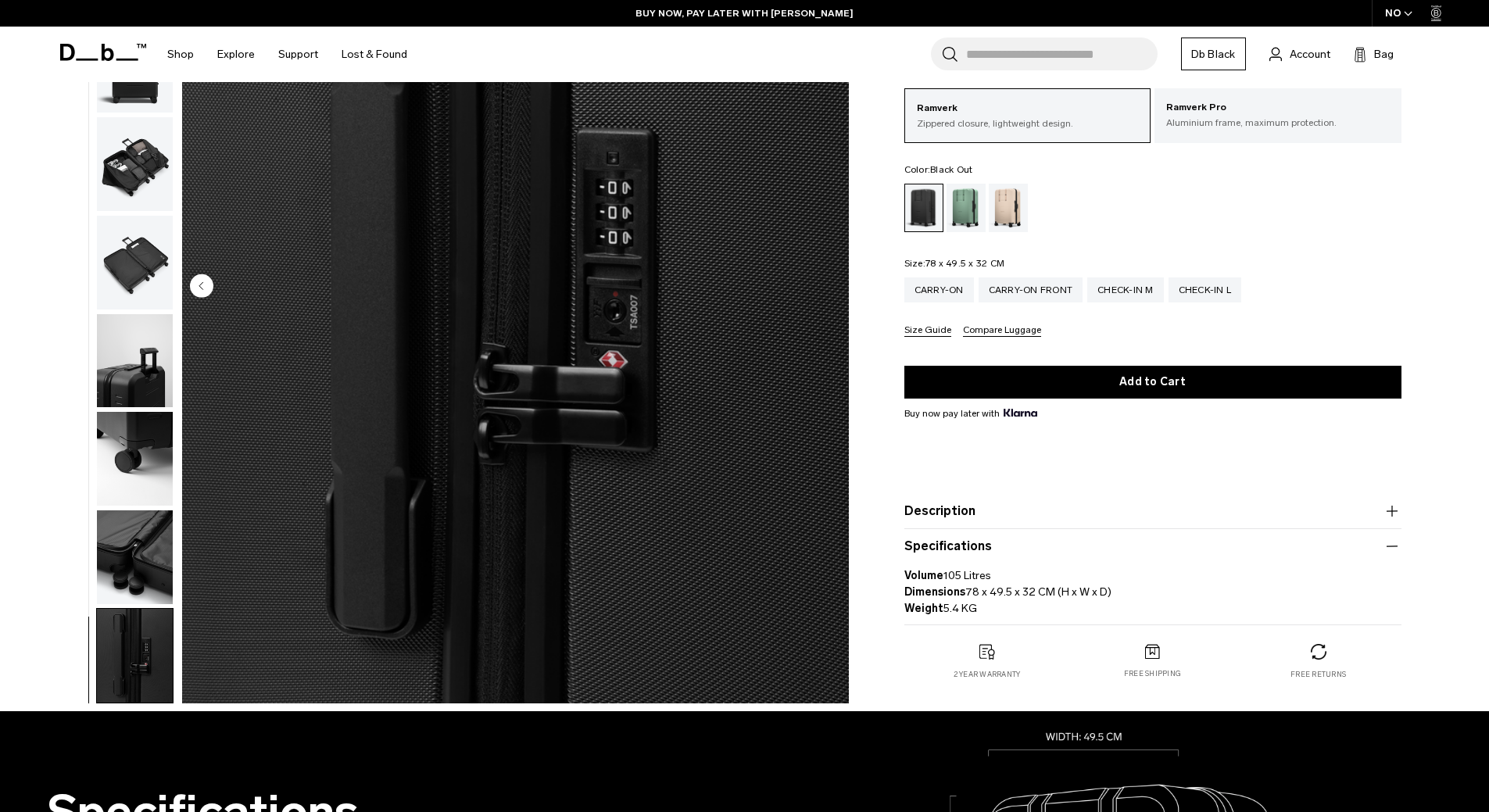
scroll to position [0, 0]
